Goal: Register for event/course: Sign up to attend an event or enroll in a course

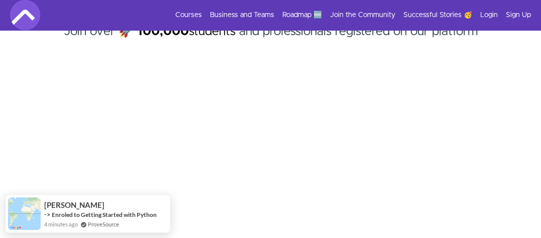
scroll to position [117, 0]
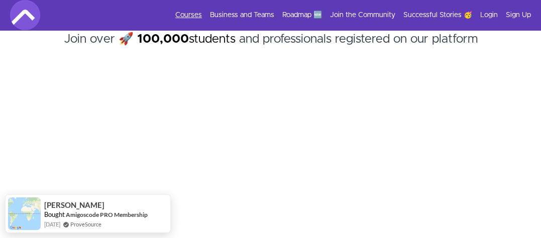
click at [199, 12] on link "Courses" at bounding box center [188, 15] width 27 height 10
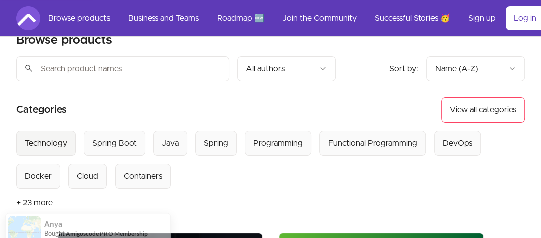
click at [42, 140] on div "Technology" at bounding box center [46, 143] width 43 height 12
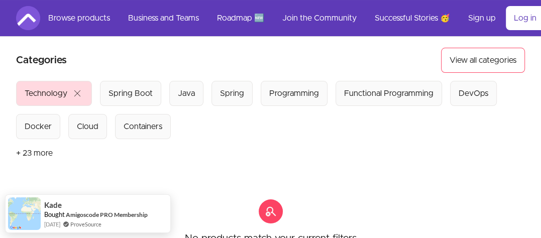
scroll to position [69, 0]
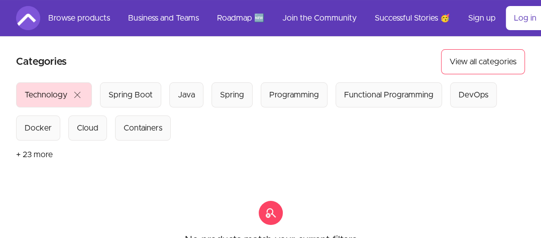
click at [37, 89] on div "Technology" at bounding box center [46, 95] width 43 height 12
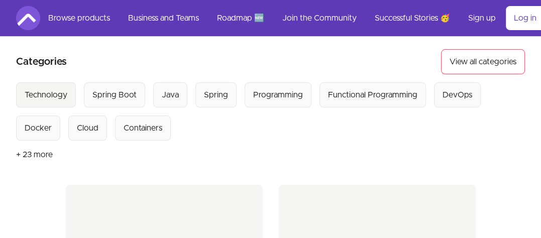
click at [37, 89] on div "Technology" at bounding box center [46, 95] width 43 height 12
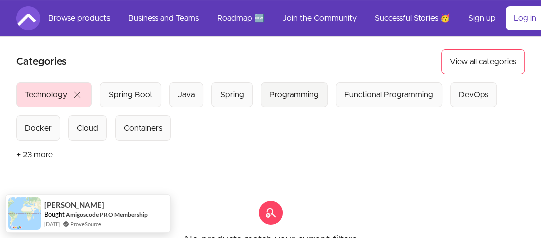
click at [287, 93] on div "Programming" at bounding box center [294, 95] width 50 height 12
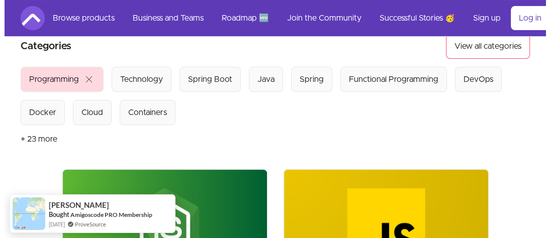
scroll to position [81, 0]
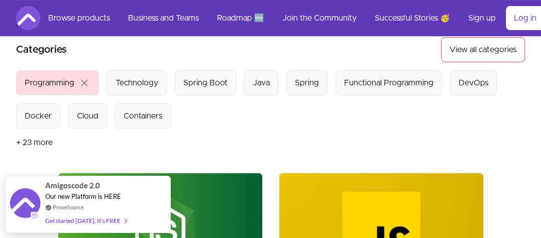
click at [26, 142] on button "+ 23 more" at bounding box center [34, 143] width 37 height 28
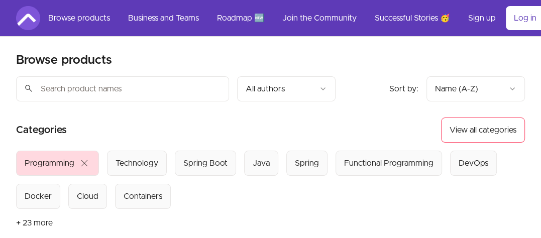
scroll to position [0, 0]
click at [74, 93] on input "search" at bounding box center [122, 89] width 213 height 25
type input "pyton"
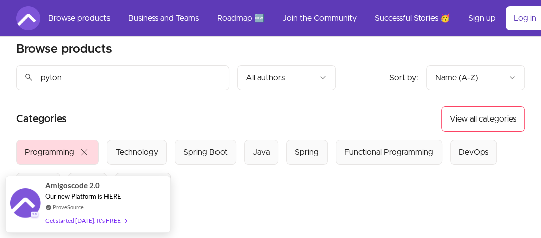
scroll to position [11, 0]
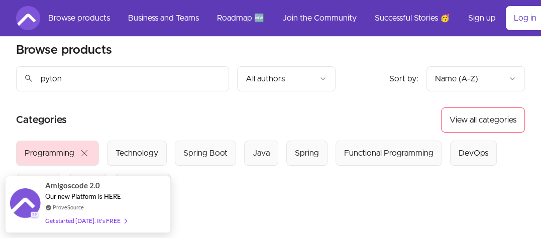
click at [218, 78] on input "pyton" at bounding box center [122, 78] width 213 height 25
click at [460, 152] on div "DevOps" at bounding box center [474, 153] width 30 height 12
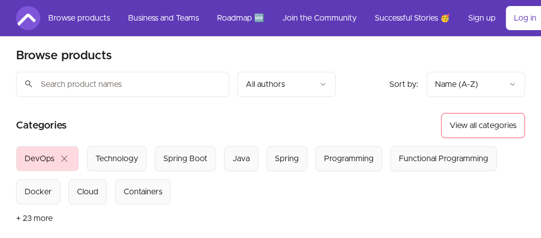
scroll to position [4, 0]
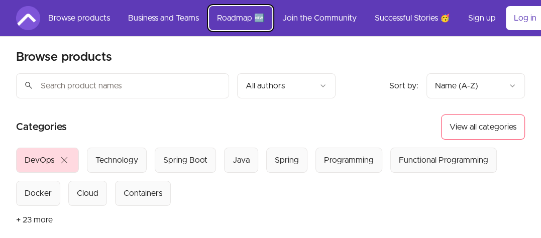
click at [239, 19] on link "Roadmap 🆕" at bounding box center [240, 18] width 63 height 24
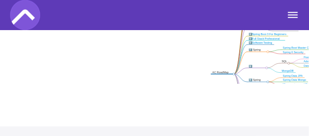
scroll to position [203, 0]
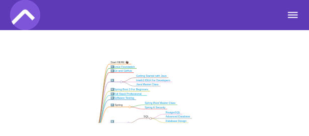
drag, startPoint x: 202, startPoint y: 81, endPoint x: 64, endPoint y: 97, distance: 139.1
click at [64, 97] on icon ".markmap{font:300 16px/20px sans-serif}.markmap-link{fill:none}.markmap-node>ci…" at bounding box center [154, 82] width 309 height 82
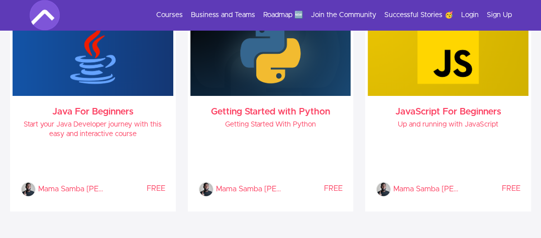
scroll to position [445, 0]
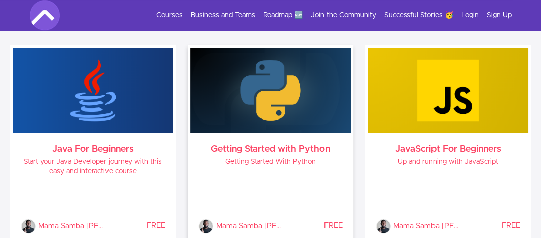
click at [266, 150] on h3 "Getting Started with Python" at bounding box center [270, 149] width 145 height 8
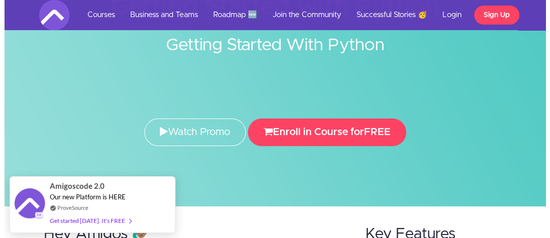
scroll to position [90, 0]
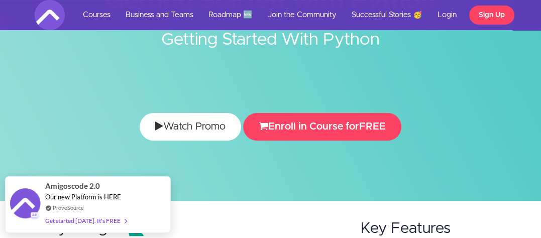
click at [182, 125] on link "Watch Promo" at bounding box center [190, 127] width 101 height 28
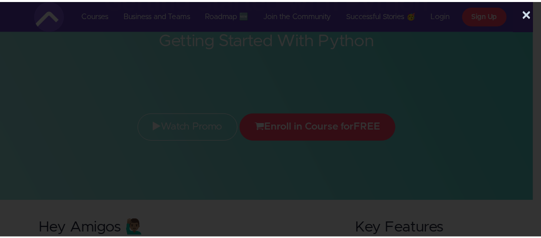
scroll to position [0, 0]
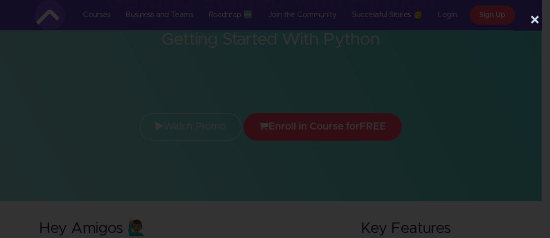
click at [530, 17] on button "×" at bounding box center [535, 20] width 10 height 20
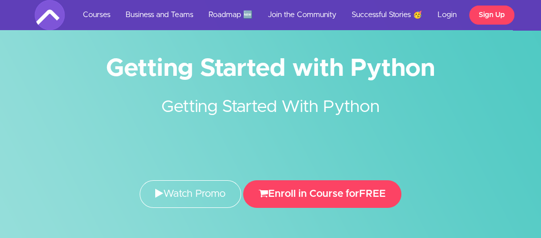
scroll to position [35, 0]
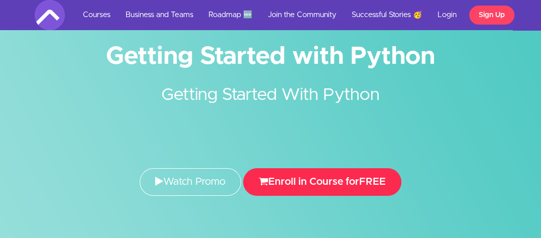
click at [344, 182] on button "Enroll in Course for FREE" at bounding box center [322, 182] width 158 height 28
